Goal: Information Seeking & Learning: Check status

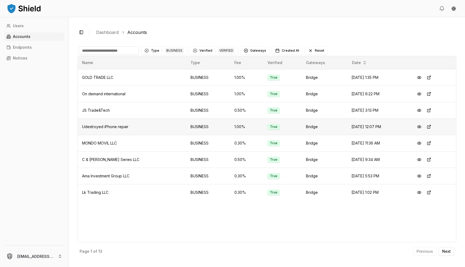
click at [135, 124] on td "Udestroyed iPhone repair" at bounding box center [132, 127] width 109 height 16
click at [448, 252] on p "Next" at bounding box center [447, 252] width 9 height 4
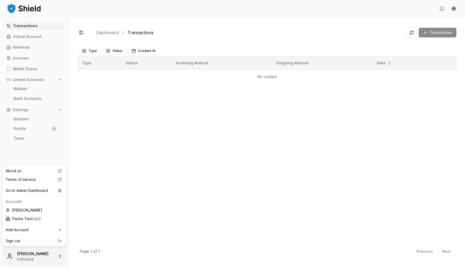
click at [40, 263] on html "Transactions Virtual Account Referrals Invoices Wallet Scans Linked Accounts Wa…" at bounding box center [232, 133] width 465 height 267
click at [52, 186] on div "About us Terms of service Go to Admin Dashboard Accounts Jose Rojas Pacha Tech …" at bounding box center [34, 205] width 64 height 81
click at [50, 190] on div "Go to Admin Dashboard" at bounding box center [35, 190] width 62 height 9
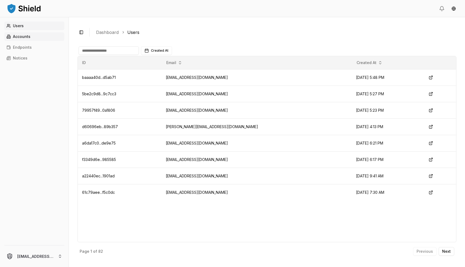
click at [22, 37] on p "Accounts" at bounding box center [22, 37] width 18 height 4
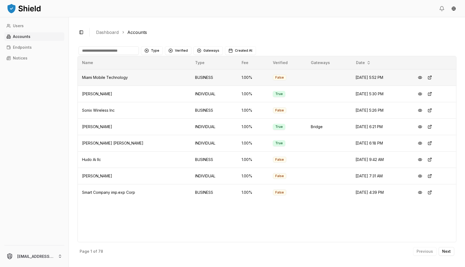
click at [124, 78] on span "Miami Mobile Technology" at bounding box center [105, 77] width 46 height 5
click at [429, 78] on button at bounding box center [430, 78] width 10 height 10
click at [450, 252] on p "Next" at bounding box center [447, 252] width 9 height 4
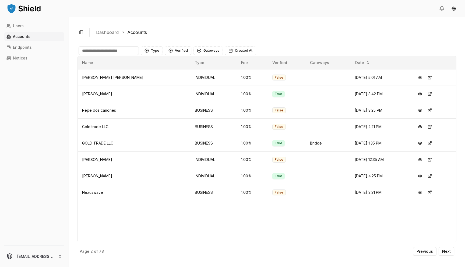
click at [128, 51] on input at bounding box center [109, 50] width 60 height 9
click at [156, 52] on button "Type" at bounding box center [152, 50] width 22 height 9
click at [170, 79] on div "BUSINESS" at bounding box center [167, 81] width 51 height 9
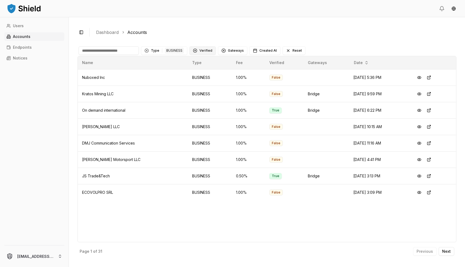
click at [201, 51] on button "Verified" at bounding box center [203, 50] width 26 height 9
click at [210, 76] on div "VERIFIED" at bounding box center [215, 72] width 51 height 9
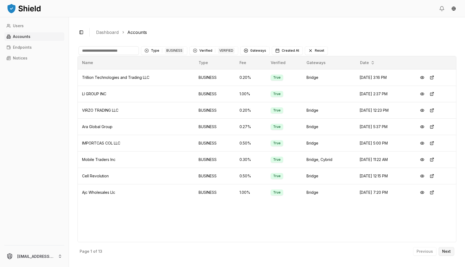
click at [447, 254] on button "Next" at bounding box center [447, 251] width 16 height 9
click at [449, 250] on p "Next" at bounding box center [447, 252] width 9 height 4
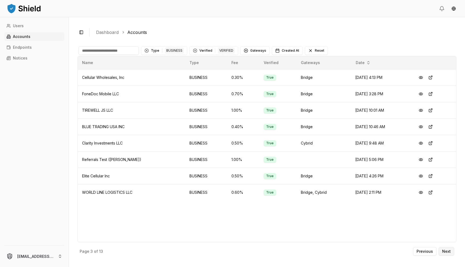
click at [450, 253] on p "Next" at bounding box center [447, 252] width 9 height 4
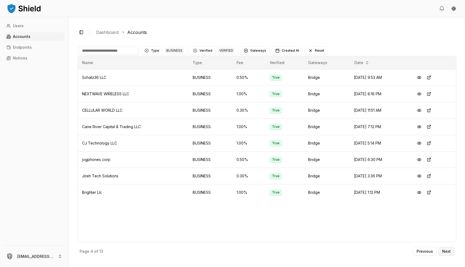
click at [450, 253] on p "Next" at bounding box center [447, 252] width 9 height 4
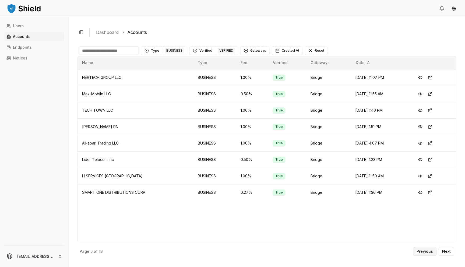
click at [433, 252] on p "Previous" at bounding box center [425, 252] width 16 height 4
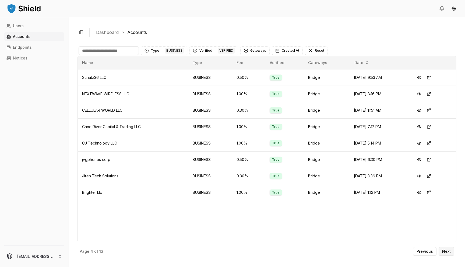
click at [447, 251] on p "Next" at bounding box center [447, 252] width 9 height 4
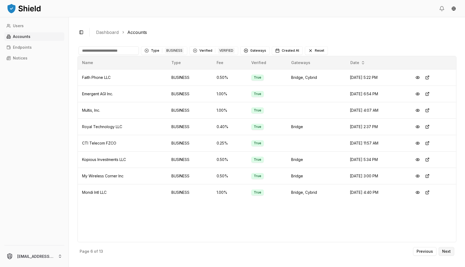
click at [447, 251] on p "Next" at bounding box center [447, 252] width 9 height 4
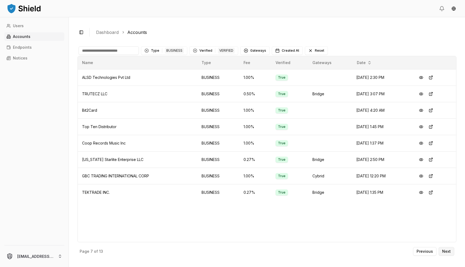
click at [447, 251] on p "Next" at bounding box center [447, 252] width 9 height 4
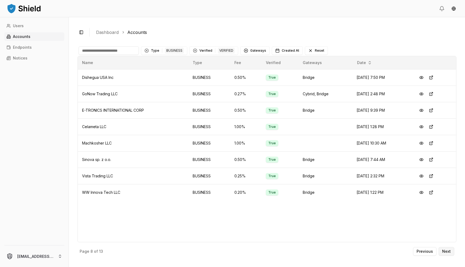
click at [447, 251] on p "Next" at bounding box center [447, 252] width 9 height 4
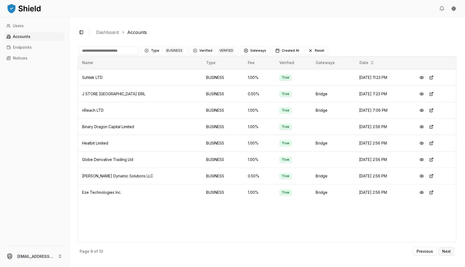
click at [447, 251] on p "Next" at bounding box center [447, 252] width 9 height 4
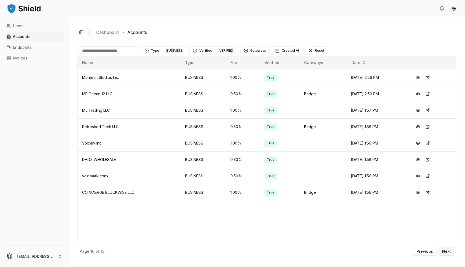
click at [447, 251] on p "Next" at bounding box center [447, 252] width 9 height 4
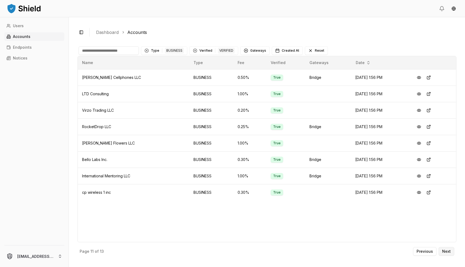
click at [447, 251] on p "Next" at bounding box center [447, 252] width 9 height 4
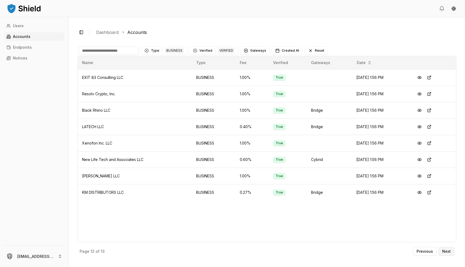
click at [447, 251] on p "Next" at bounding box center [447, 252] width 9 height 4
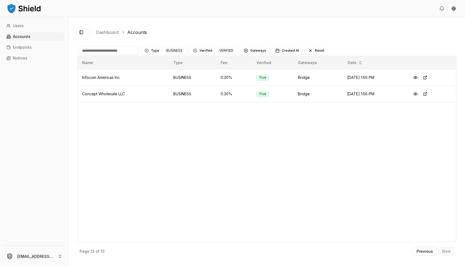
click at [447, 251] on div "Previous Next" at bounding box center [433, 251] width 41 height 9
click at [429, 253] on p "Previous" at bounding box center [425, 252] width 16 height 4
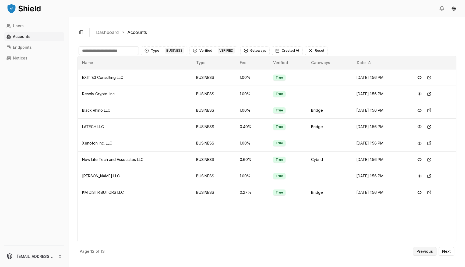
click at [434, 249] on button "Previous" at bounding box center [424, 251] width 23 height 9
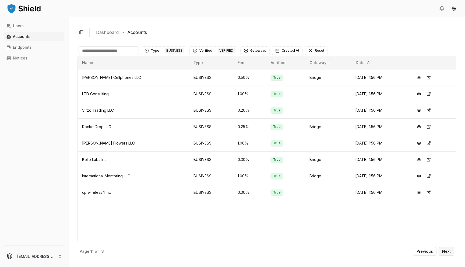
click at [441, 253] on button "Next" at bounding box center [447, 251] width 16 height 9
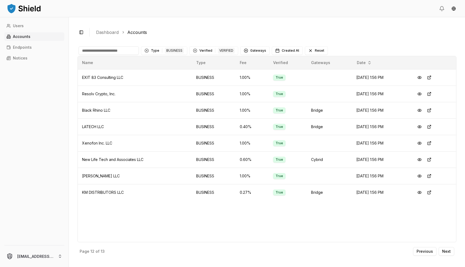
click at [411, 251] on div "Page 12 of 13 Previous Next" at bounding box center [267, 250] width 379 height 16
click at [421, 250] on p "Previous" at bounding box center [425, 252] width 16 height 4
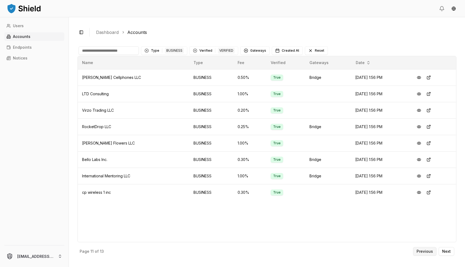
click at [423, 253] on p "Previous" at bounding box center [425, 252] width 16 height 4
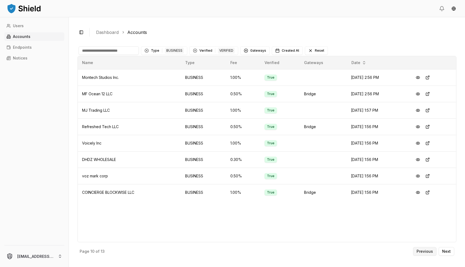
click at [426, 248] on button "Previous" at bounding box center [424, 251] width 23 height 9
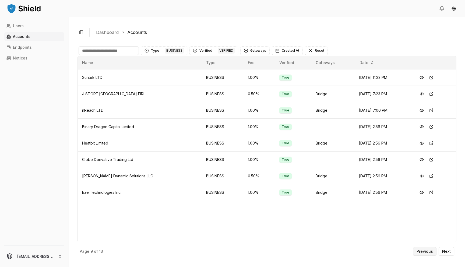
click at [434, 253] on button "Previous" at bounding box center [424, 251] width 23 height 9
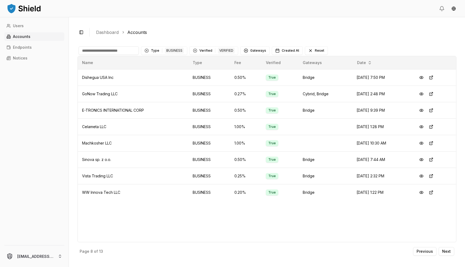
click at [110, 50] on input at bounding box center [109, 50] width 60 height 9
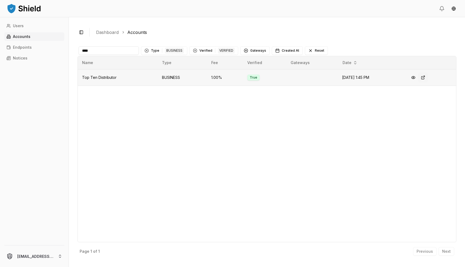
click at [427, 78] on button at bounding box center [424, 78] width 10 height 10
click at [127, 53] on input "***" at bounding box center [109, 50] width 60 height 9
type input "*"
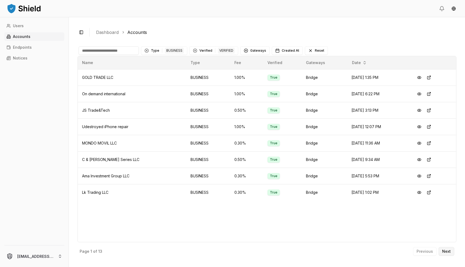
click at [443, 253] on p "Next" at bounding box center [447, 252] width 9 height 4
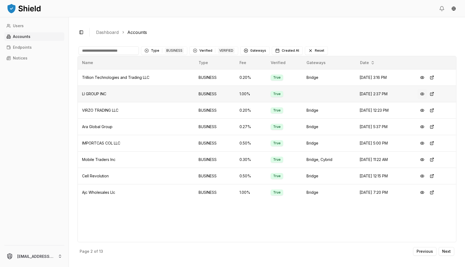
click at [422, 93] on button at bounding box center [423, 94] width 10 height 10
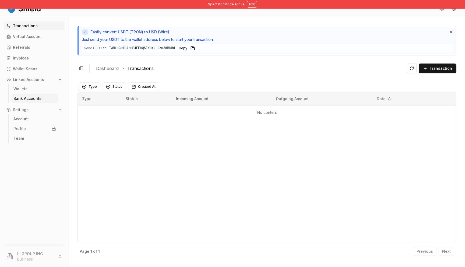
click at [35, 101] on link "Bank Accounts" at bounding box center [34, 98] width 47 height 9
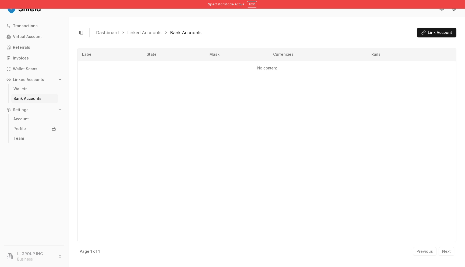
click at [29, 93] on ul "Wallets" at bounding box center [34, 89] width 53 height 10
click at [27, 90] on link "Wallets" at bounding box center [34, 89] width 47 height 9
click at [28, 79] on p "Linked Accounts" at bounding box center [28, 80] width 31 height 4
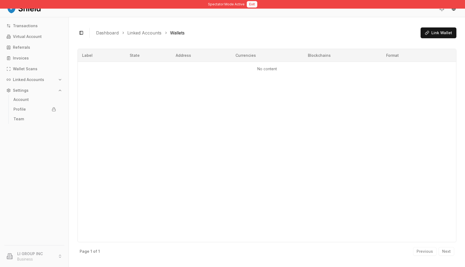
click at [252, 4] on button "Exit" at bounding box center [252, 4] width 11 height 6
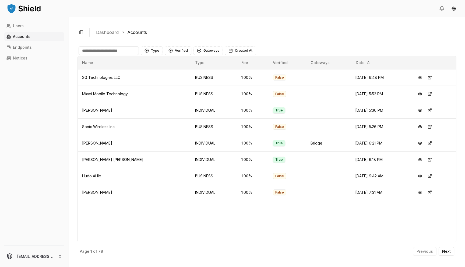
click at [177, 44] on main "Type Verified Gateways Created At Name Type Fee Verified Gateways Date SG Techn…" at bounding box center [267, 150] width 379 height 215
click at [177, 53] on button "Verified" at bounding box center [178, 50] width 26 height 9
click at [176, 71] on span "VERIFIED" at bounding box center [183, 72] width 16 height 5
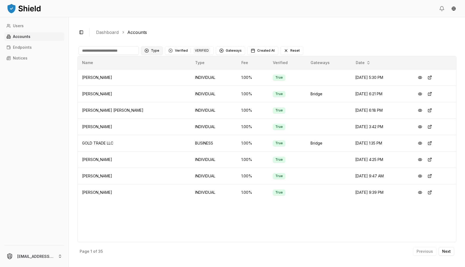
click at [155, 52] on button "Type" at bounding box center [152, 50] width 22 height 9
click at [158, 81] on span "BUSINESS" at bounding box center [160, 81] width 18 height 5
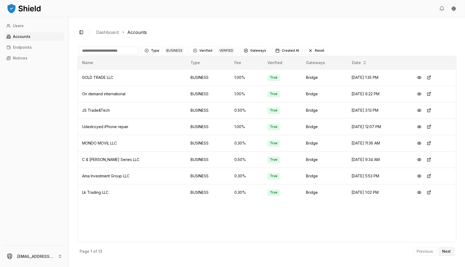
click at [454, 255] on button "Next" at bounding box center [447, 251] width 16 height 9
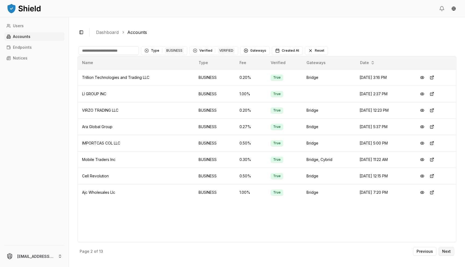
click at [445, 248] on button "Next" at bounding box center [447, 251] width 16 height 9
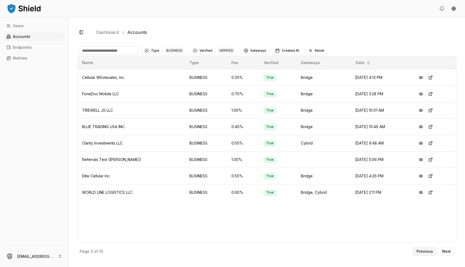
click at [425, 250] on p "Previous" at bounding box center [425, 252] width 16 height 4
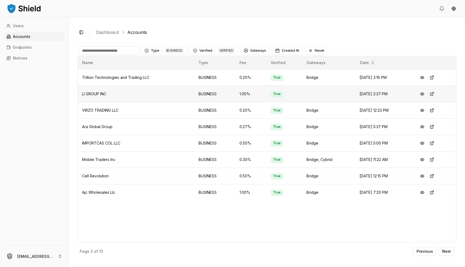
click at [434, 95] on button at bounding box center [432, 94] width 10 height 10
click at [452, 249] on button "Next" at bounding box center [447, 251] width 16 height 9
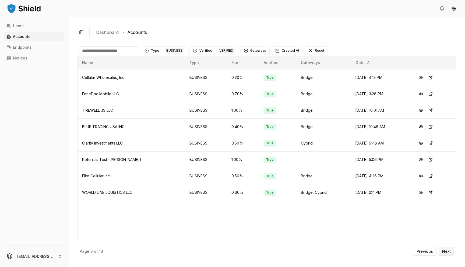
click at [446, 255] on button "Next" at bounding box center [447, 251] width 16 height 9
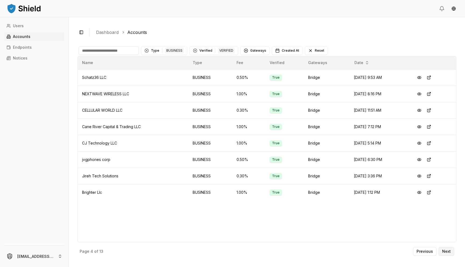
click at [444, 254] on button "Next" at bounding box center [447, 251] width 16 height 9
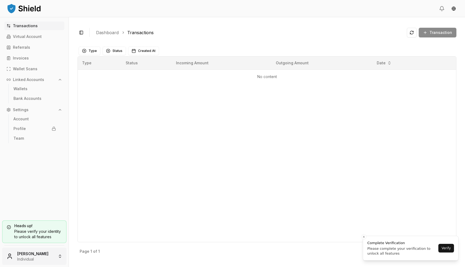
click at [33, 256] on html "Transactions Virtual Account Referrals Invoices Wallet Scans Linked Accounts Wa…" at bounding box center [232, 133] width 465 height 267
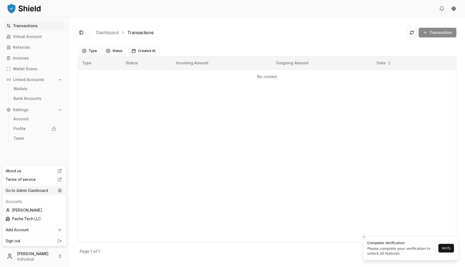
click at [46, 191] on div "Go to Admin Dashboard" at bounding box center [35, 190] width 62 height 9
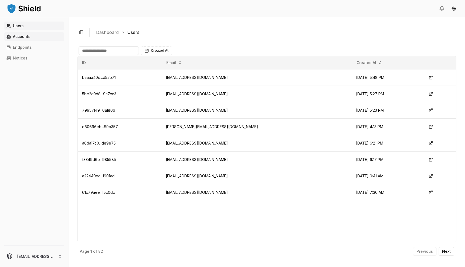
click at [30, 38] on p "Accounts" at bounding box center [22, 37] width 18 height 4
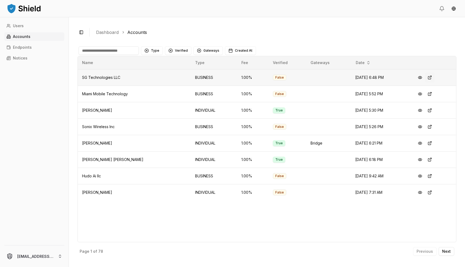
click at [430, 77] on button at bounding box center [430, 78] width 10 height 10
click at [116, 54] on input at bounding box center [109, 50] width 60 height 9
type input "*******"
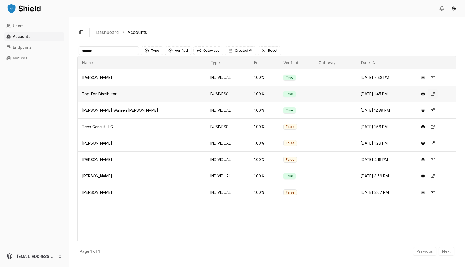
click at [431, 93] on button at bounding box center [433, 94] width 10 height 10
click at [434, 95] on button at bounding box center [433, 94] width 10 height 10
click at [421, 94] on button at bounding box center [424, 94] width 10 height 10
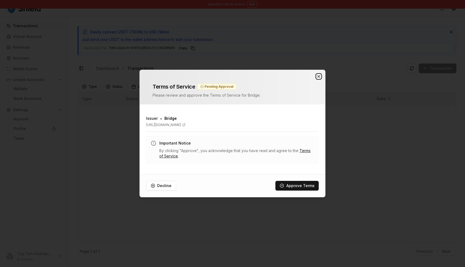
click at [319, 75] on icon "button" at bounding box center [319, 76] width 4 height 4
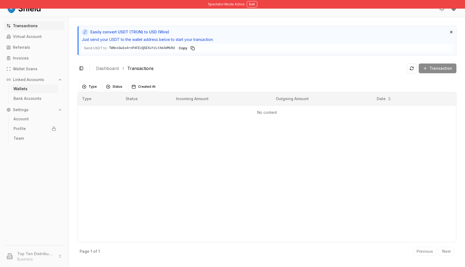
click at [31, 89] on link "Wallets" at bounding box center [34, 89] width 47 height 9
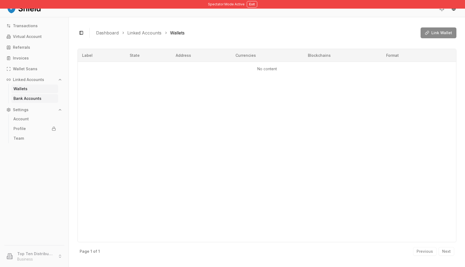
click at [38, 100] on p "Bank Accounts" at bounding box center [27, 99] width 28 height 4
click at [34, 92] on link "Wallets" at bounding box center [34, 89] width 47 height 9
click at [38, 83] on button "Linked Accounts" at bounding box center [34, 79] width 60 height 9
click at [253, 4] on button "Exit" at bounding box center [252, 4] width 11 height 6
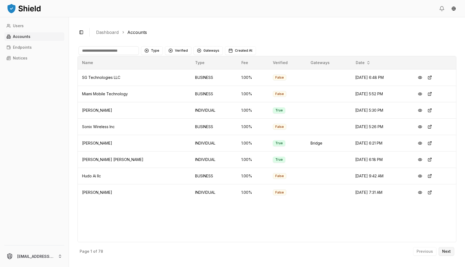
click at [448, 251] on p "Next" at bounding box center [447, 252] width 9 height 4
click at [175, 53] on button "Verified" at bounding box center [178, 50] width 26 height 9
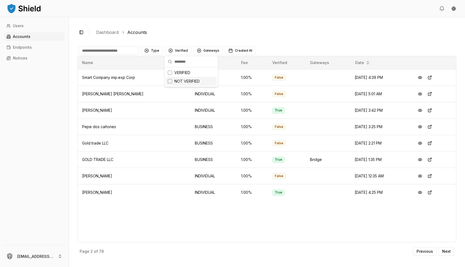
click at [183, 79] on span "NOT VERIFIED" at bounding box center [187, 81] width 25 height 5
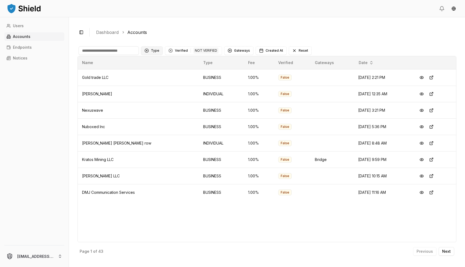
click at [155, 50] on button "Type" at bounding box center [152, 50] width 22 height 9
click at [158, 74] on span "INDIVIDUAL" at bounding box center [161, 72] width 20 height 5
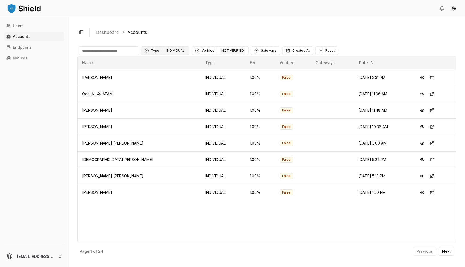
click at [177, 49] on div "INDIVIDUAL" at bounding box center [175, 51] width 21 height 6
click at [156, 81] on span "BUSINESS" at bounding box center [160, 81] width 18 height 5
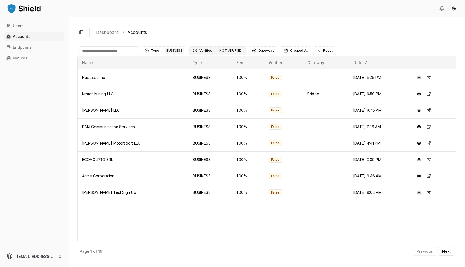
click at [193, 49] on div "Clear Verified filter" at bounding box center [195, 50] width 4 height 4
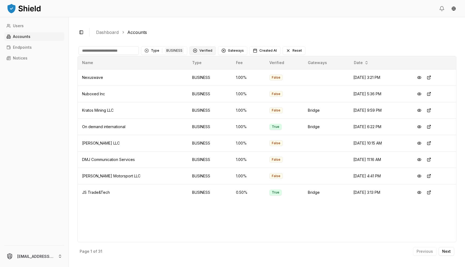
click at [198, 52] on button "Verified" at bounding box center [203, 50] width 26 height 9
click at [195, 72] on div "Suggestions" at bounding box center [194, 73] width 4 height 4
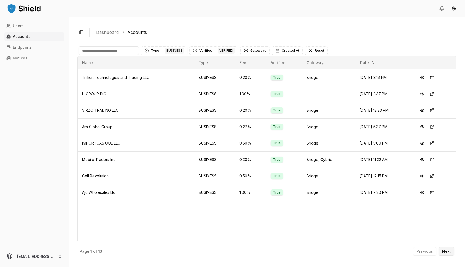
click at [448, 251] on p "Next" at bounding box center [447, 252] width 9 height 4
click at [434, 252] on button "Previous" at bounding box center [424, 251] width 23 height 9
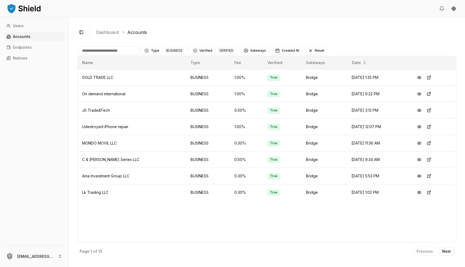
click at [427, 254] on div "Previous Next" at bounding box center [433, 251] width 41 height 9
click at [425, 251] on div "Previous Next" at bounding box center [433, 251] width 41 height 9
click at [445, 252] on p "Next" at bounding box center [447, 252] width 9 height 4
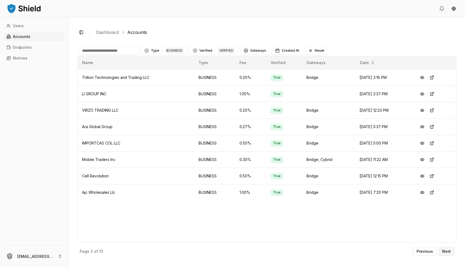
click at [445, 252] on p "Next" at bounding box center [447, 252] width 9 height 4
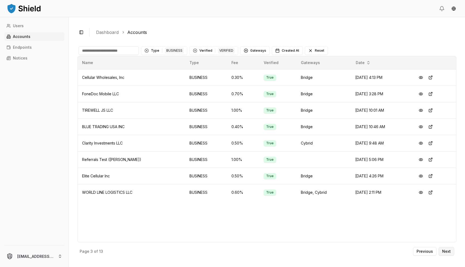
click at [445, 252] on p "Next" at bounding box center [447, 252] width 9 height 4
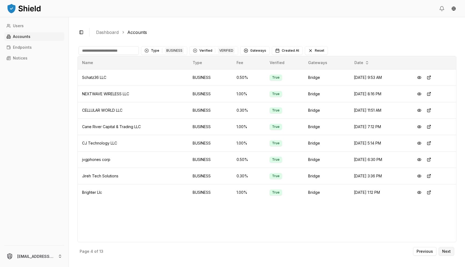
click at [445, 252] on p "Next" at bounding box center [447, 252] width 9 height 4
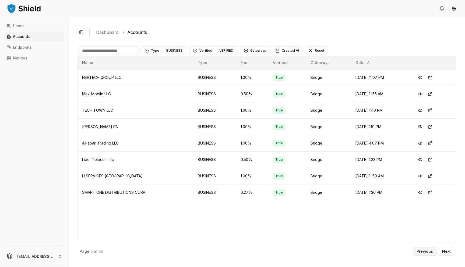
click at [430, 252] on p "Previous" at bounding box center [425, 252] width 16 height 4
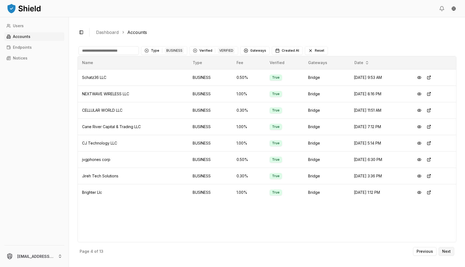
click at [444, 253] on p "Next" at bounding box center [447, 252] width 9 height 4
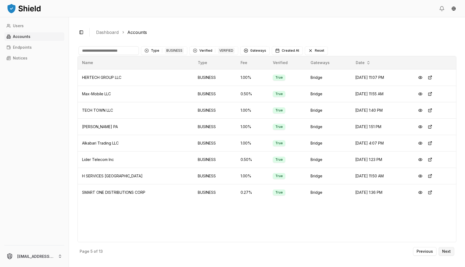
click at [444, 253] on p "Next" at bounding box center [447, 252] width 9 height 4
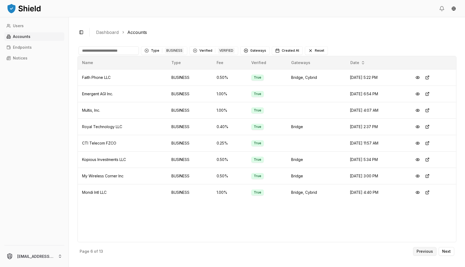
click at [426, 252] on p "Previous" at bounding box center [425, 252] width 16 height 4
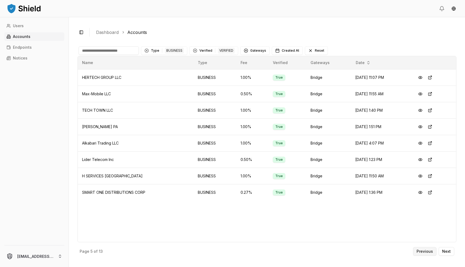
click at [426, 252] on p "Previous" at bounding box center [425, 252] width 16 height 4
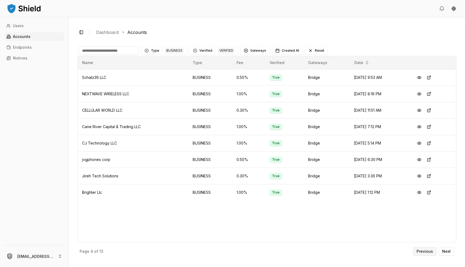
click at [426, 252] on p "Previous" at bounding box center [425, 252] width 16 height 4
